Goal: Transaction & Acquisition: Purchase product/service

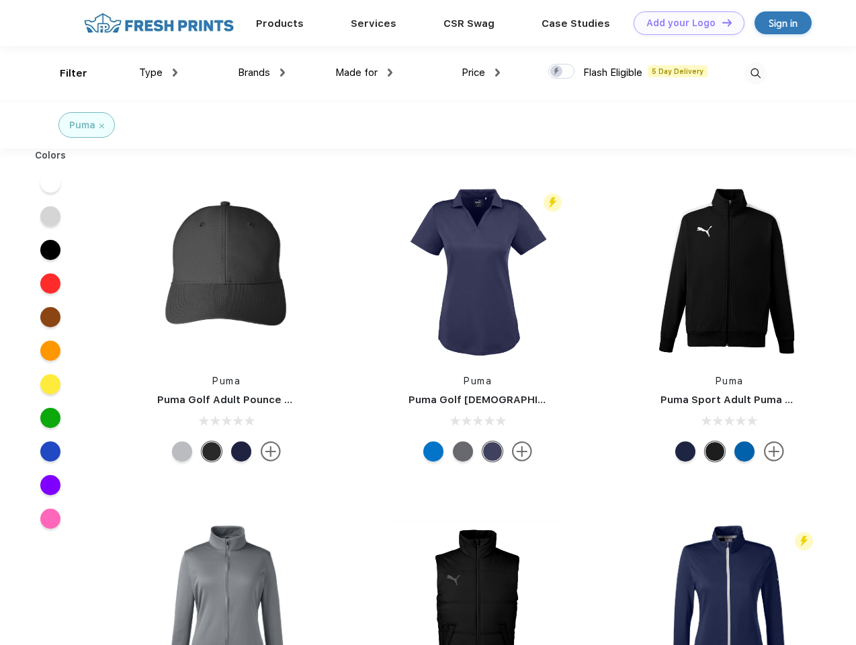
click at [684, 23] on link "Add your Logo Design Tool" at bounding box center [688, 23] width 111 height 24
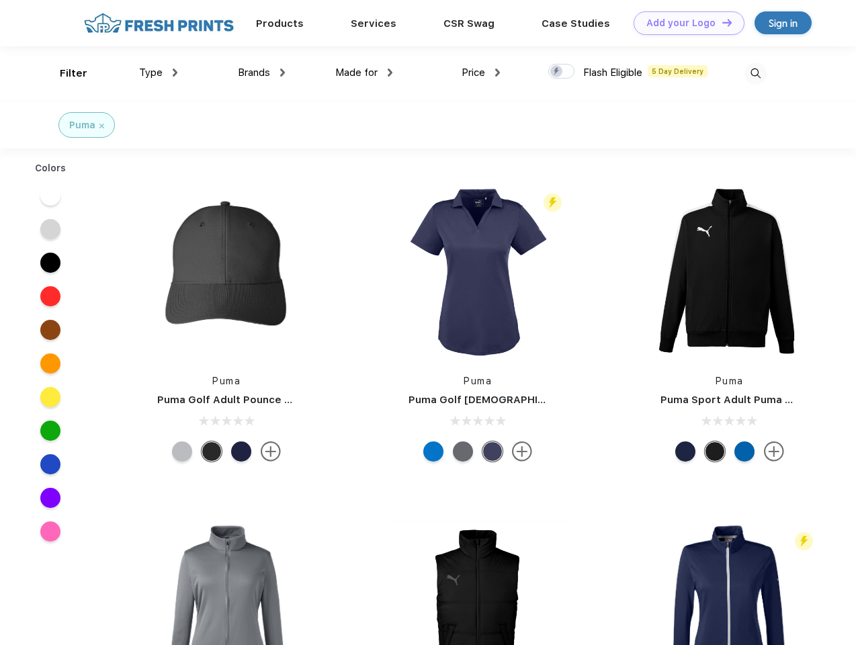
click at [0, 0] on div "Design Tool" at bounding box center [0, 0] width 0 height 0
click at [721, 22] on link "Add your Logo Design Tool" at bounding box center [688, 23] width 111 height 24
click at [64, 73] on div "Filter" at bounding box center [74, 73] width 28 height 15
click at [158, 73] on span "Type" at bounding box center [151, 72] width 24 height 12
click at [261, 73] on span "Brands" at bounding box center [254, 72] width 32 height 12
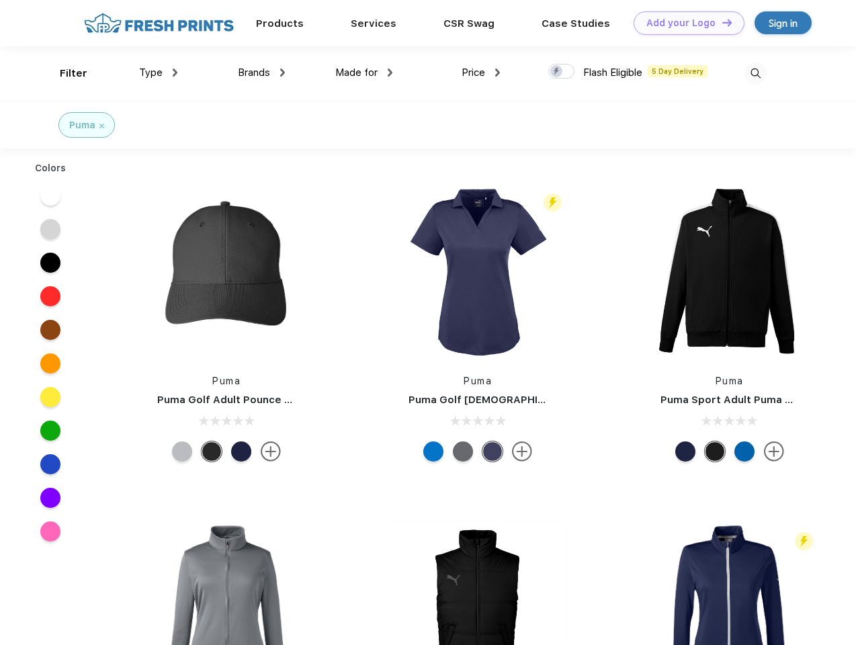
click at [364, 73] on span "Made for" at bounding box center [356, 72] width 42 height 12
click at [481, 73] on span "Price" at bounding box center [473, 72] width 24 height 12
click at [561, 72] on div at bounding box center [561, 71] width 26 height 15
click at [557, 72] on input "checkbox" at bounding box center [552, 67] width 9 height 9
click at [755, 73] on img at bounding box center [755, 73] width 22 height 22
